Goal: Task Accomplishment & Management: Use online tool/utility

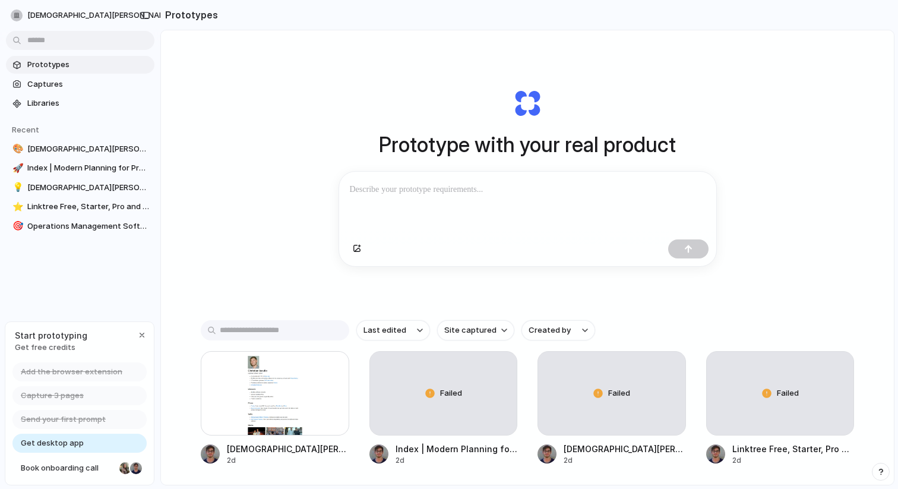
click at [247, 111] on div "Prototype with your real product Clone web app Clone screenshot Start from exis…" at bounding box center [527, 288] width 733 height 517
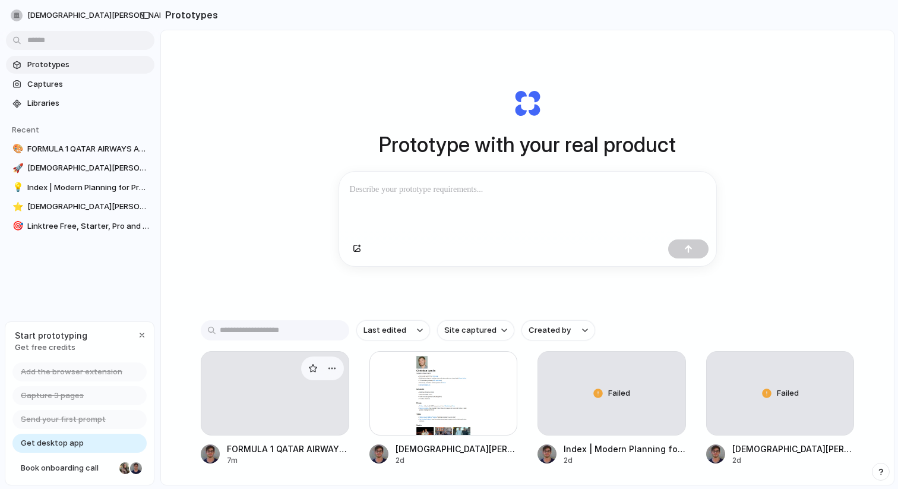
click at [267, 390] on div at bounding box center [275, 393] width 149 height 84
